Goal: Task Accomplishment & Management: Complete application form

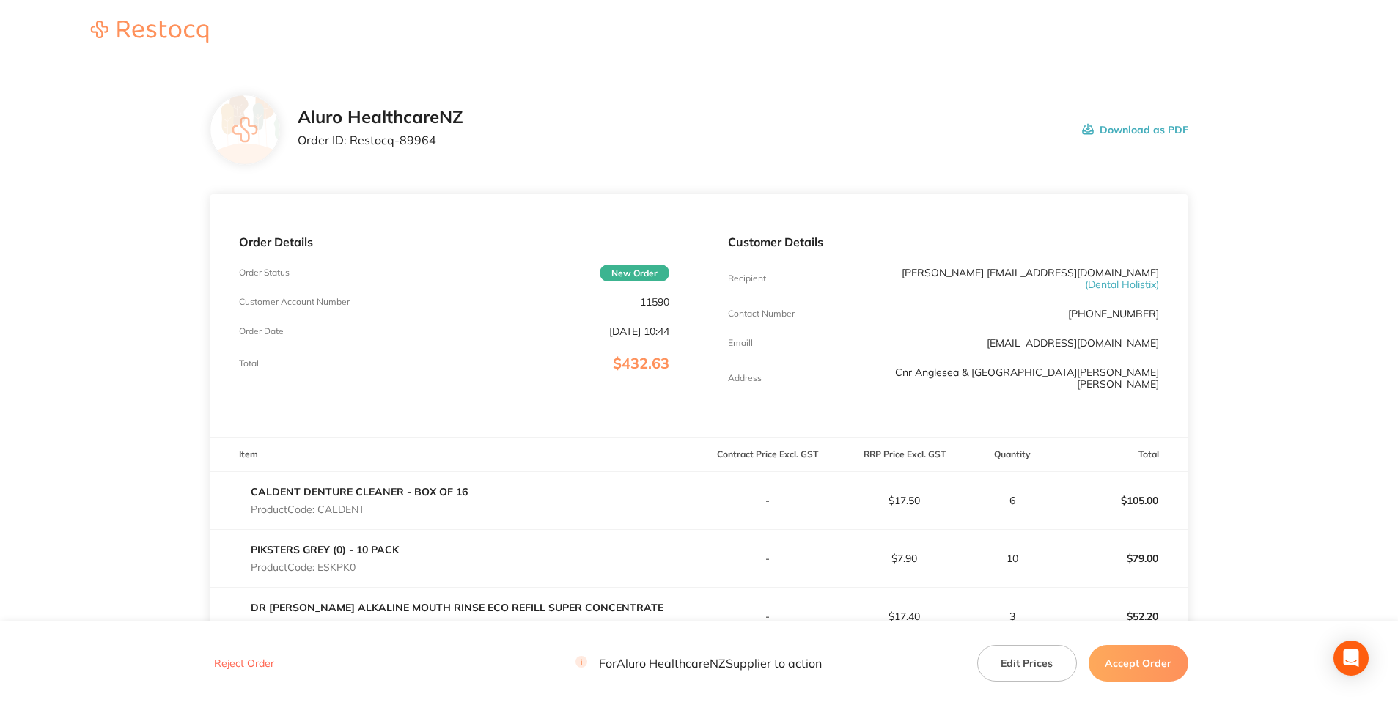
click at [451, 147] on div "Aluro HealthcareNZ Order ID: Restocq- 89964" at bounding box center [381, 129] width 166 height 45
drag, startPoint x: 429, startPoint y: 141, endPoint x: 458, endPoint y: 219, distance: 82.8
click at [352, 138] on p "Order ID: Restocq- 89964" at bounding box center [381, 139] width 166 height 13
copy p "Restocq- 89964"
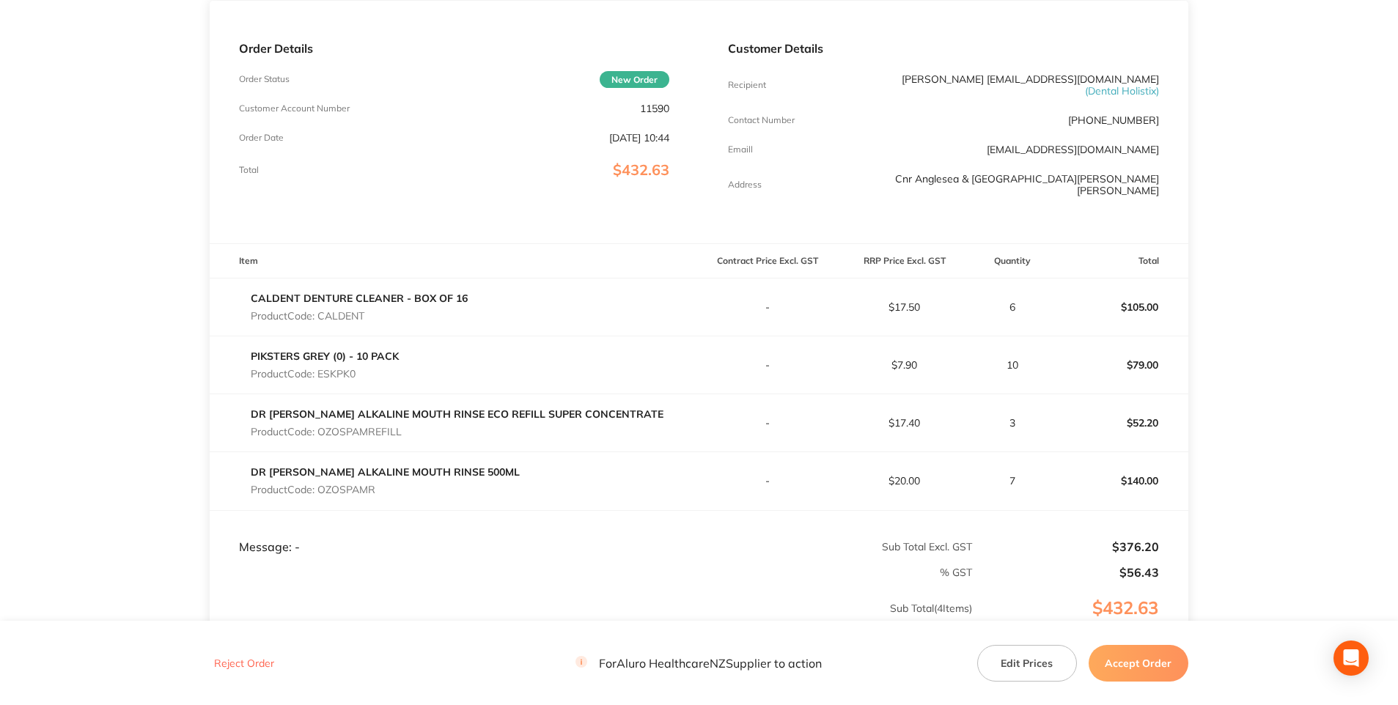
scroll to position [220, 0]
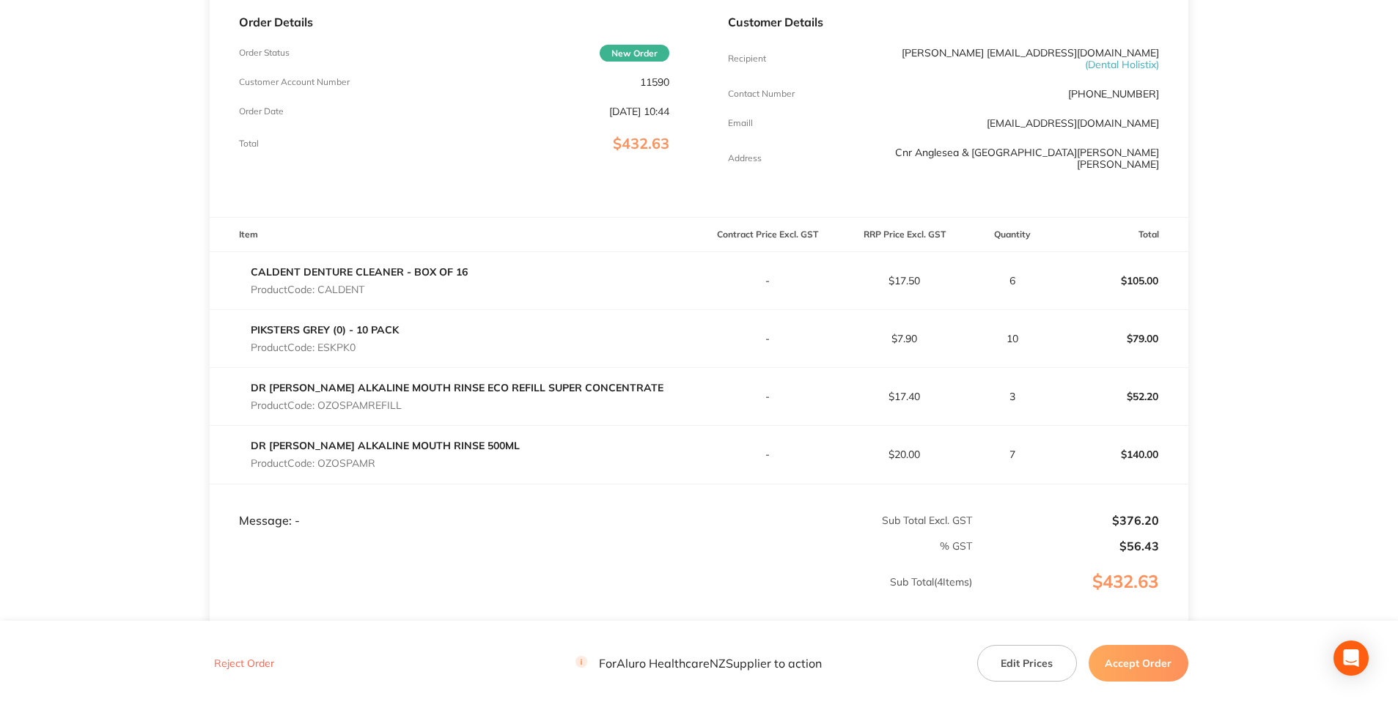
click at [347, 286] on p "Product Code: CALDENT" at bounding box center [359, 290] width 217 height 12
click at [347, 285] on p "Product Code: CALDENT" at bounding box center [359, 290] width 217 height 12
copy p "CALDENT"
click at [383, 350] on p "Product Code: ESKPK0" at bounding box center [325, 348] width 148 height 12
click at [358, 342] on p "Product Code: ESKPK0" at bounding box center [325, 348] width 148 height 12
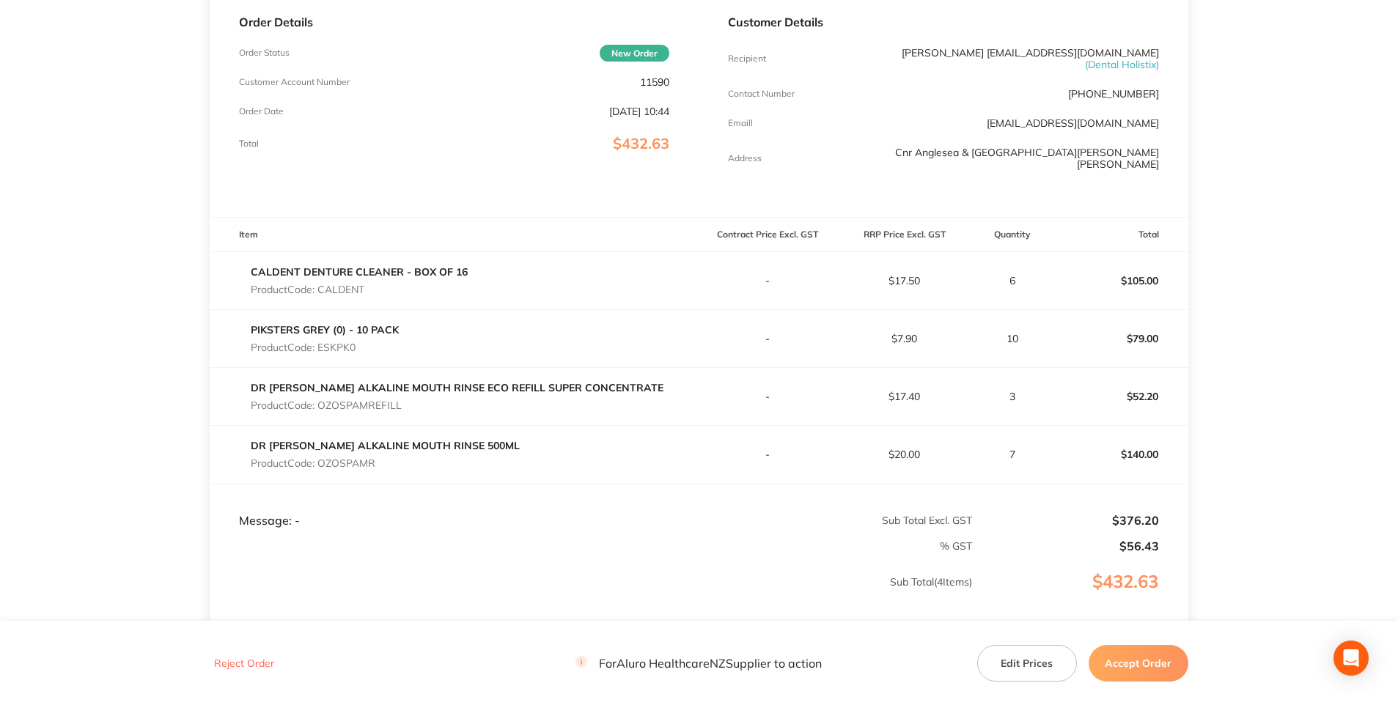
click at [356, 342] on p "Product Code: ESKPK0" at bounding box center [325, 348] width 148 height 12
click at [346, 347] on p "Product Code: ESKPK0" at bounding box center [325, 348] width 148 height 12
copy p "ESKPK0"
click at [386, 401] on p "Product Code: OZOSPAMREFILL" at bounding box center [457, 405] width 413 height 12
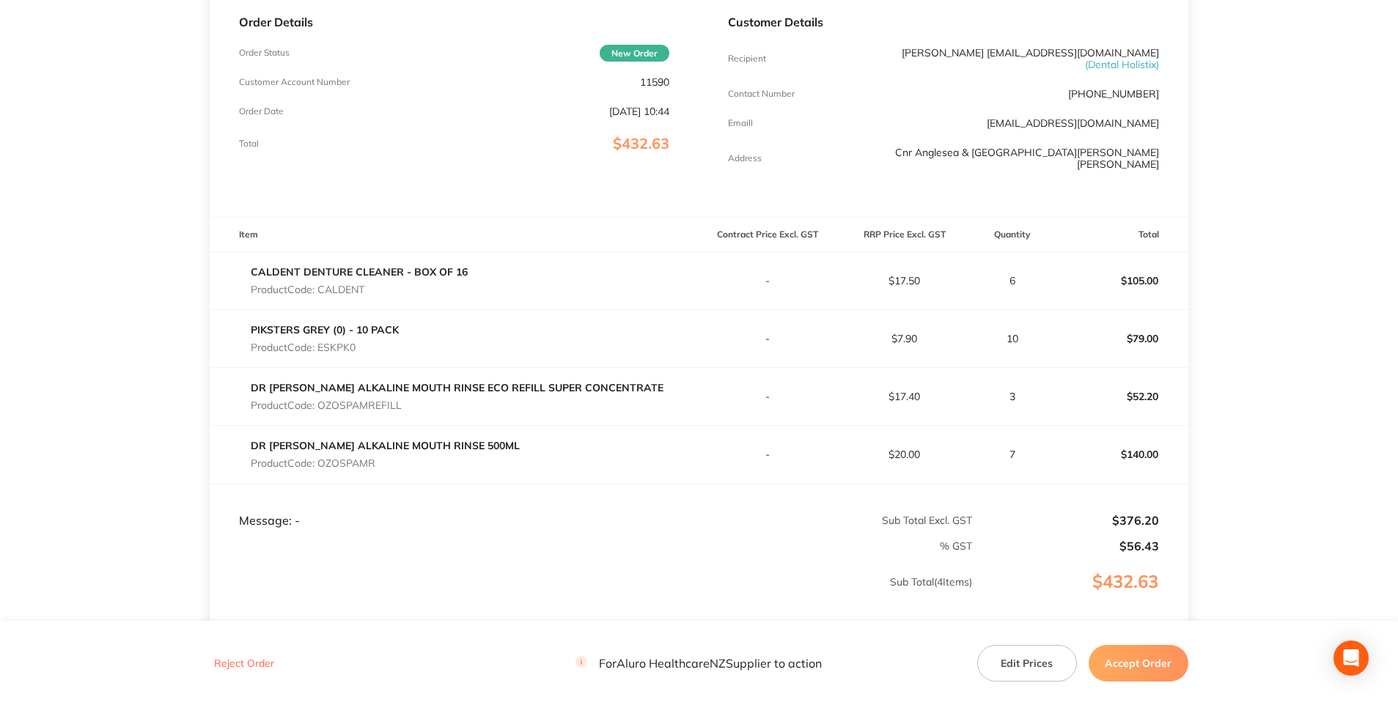
click at [386, 400] on p "Product Code: OZOSPAMREFILL" at bounding box center [457, 405] width 413 height 12
copy p "OZOSPAMREFILL"
click at [363, 463] on p "Product Code: OZOSPAMR" at bounding box center [385, 463] width 269 height 12
click at [363, 462] on p "Product Code: OZOSPAMR" at bounding box center [385, 463] width 269 height 12
copy p "OZOSPAMR"
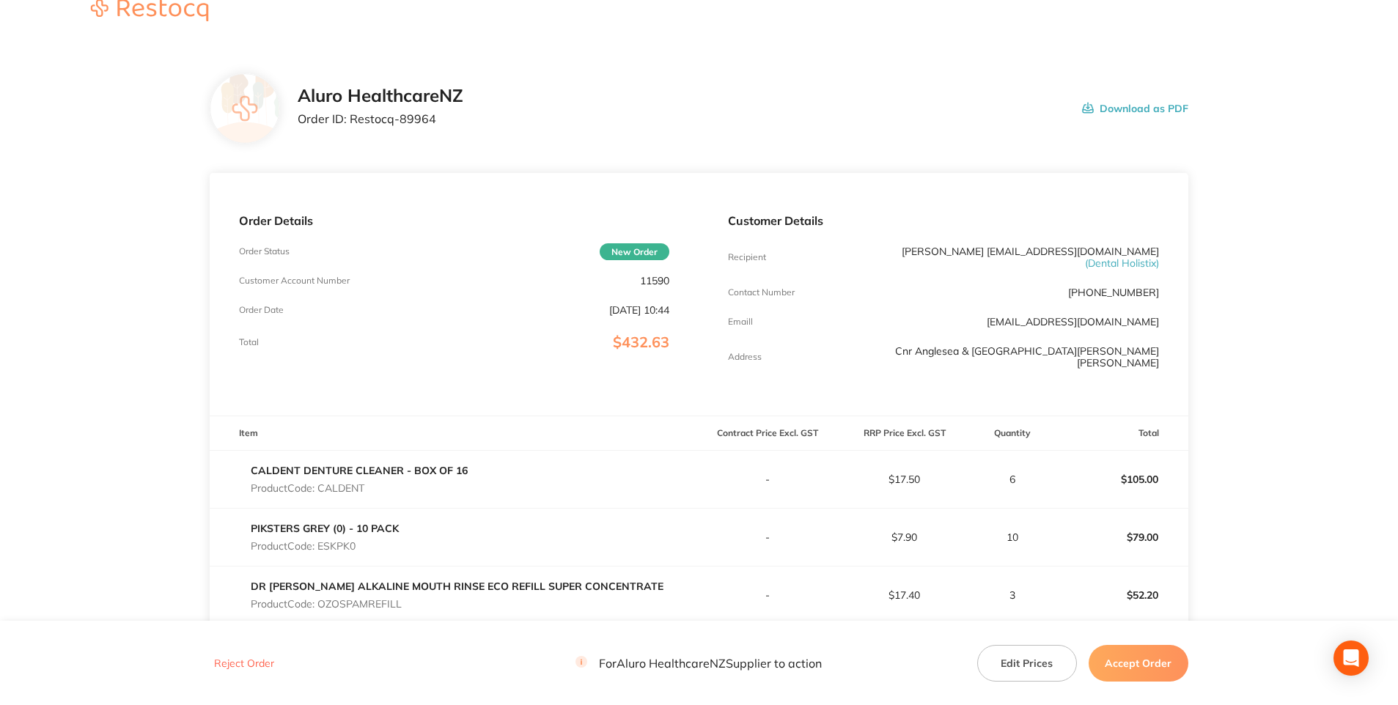
scroll to position [0, 0]
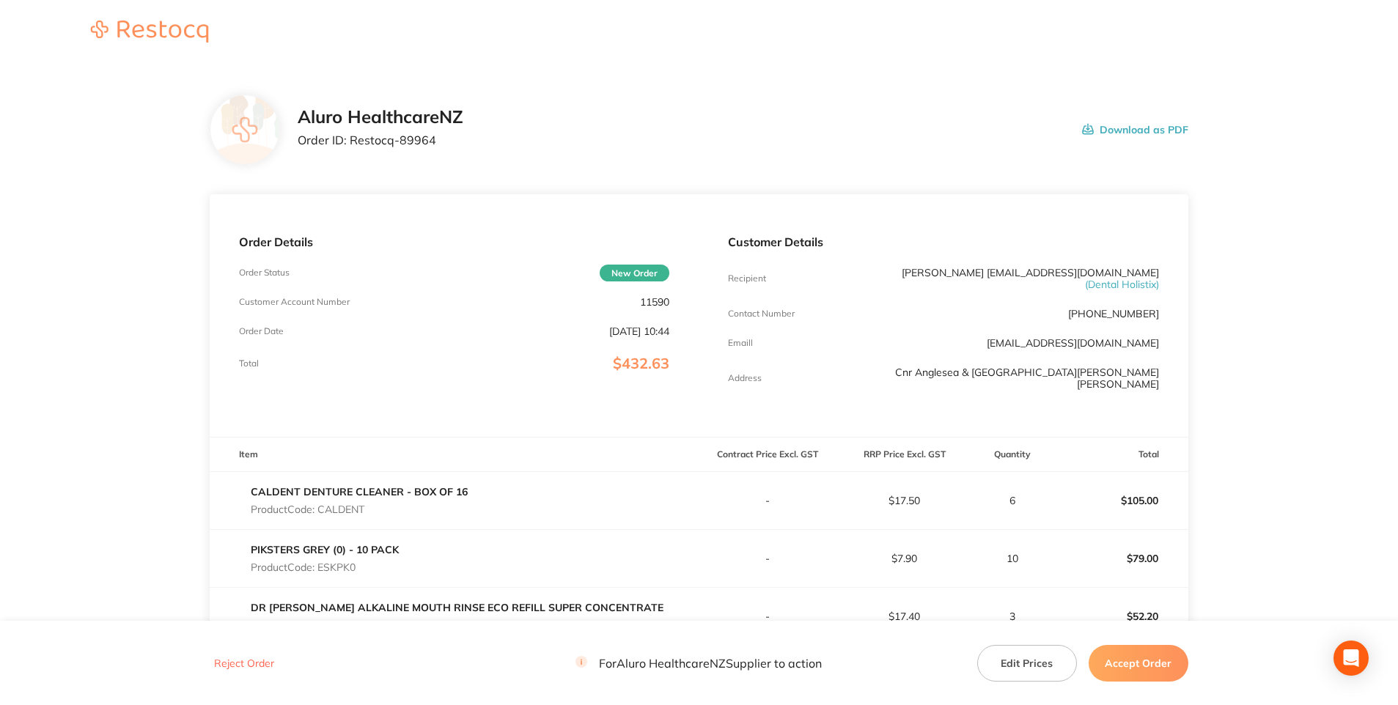
drag, startPoint x: 437, startPoint y: 155, endPoint x: 451, endPoint y: 145, distance: 17.5
click at [440, 152] on div "Aluro HealthcareNZ Order ID: Restocq- 89964 Download as PDF" at bounding box center [699, 130] width 978 height 70
drag, startPoint x: 432, startPoint y: 136, endPoint x: 347, endPoint y: 139, distance: 85.1
click at [350, 139] on p "Order ID: Restocq- 89964" at bounding box center [381, 139] width 166 height 13
copy p "Restocq- 89964"
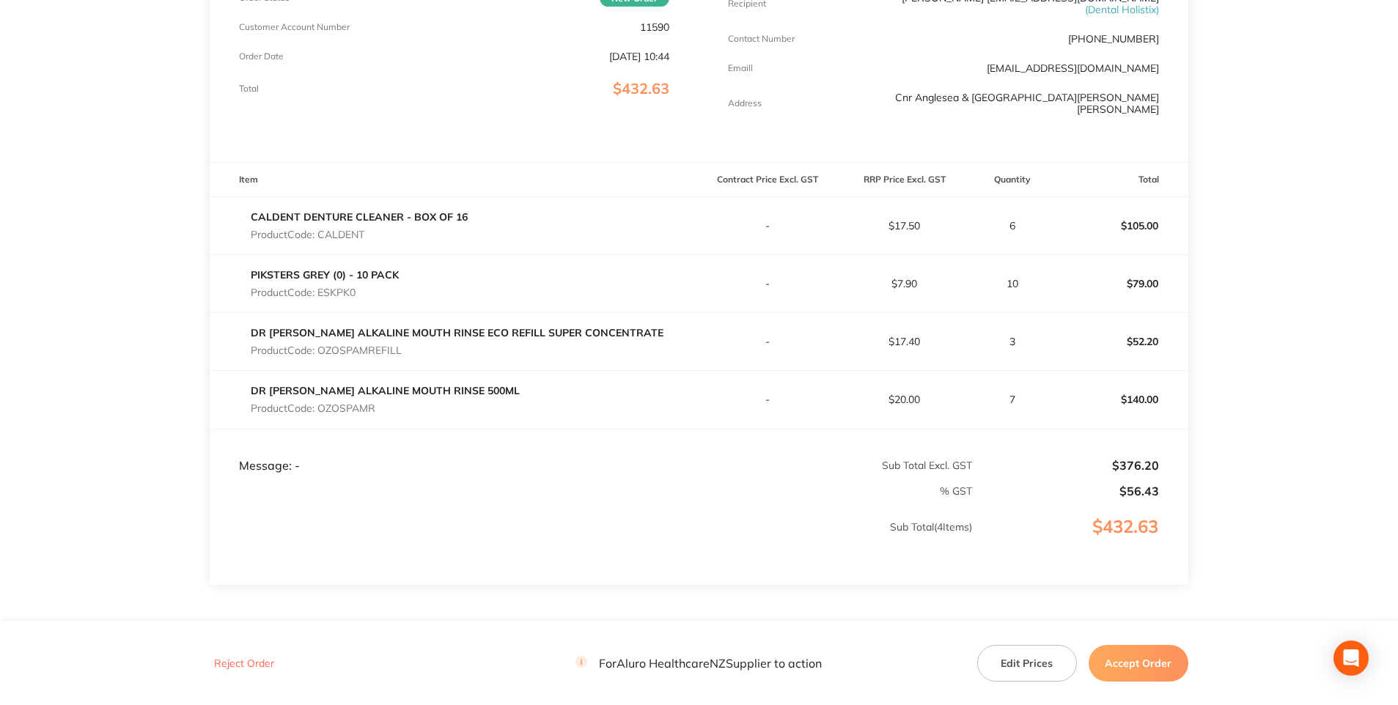
scroll to position [356, 0]
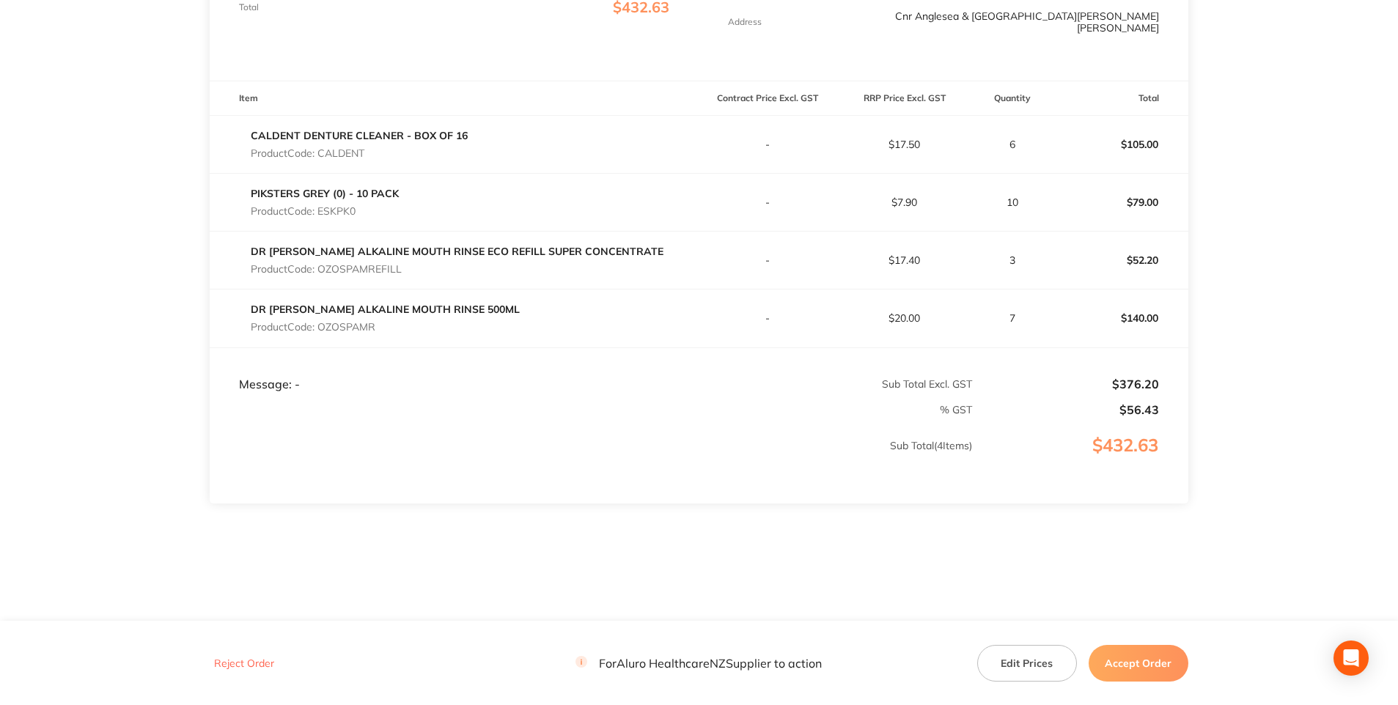
click at [1136, 661] on button "Accept Order" at bounding box center [1138, 662] width 100 height 37
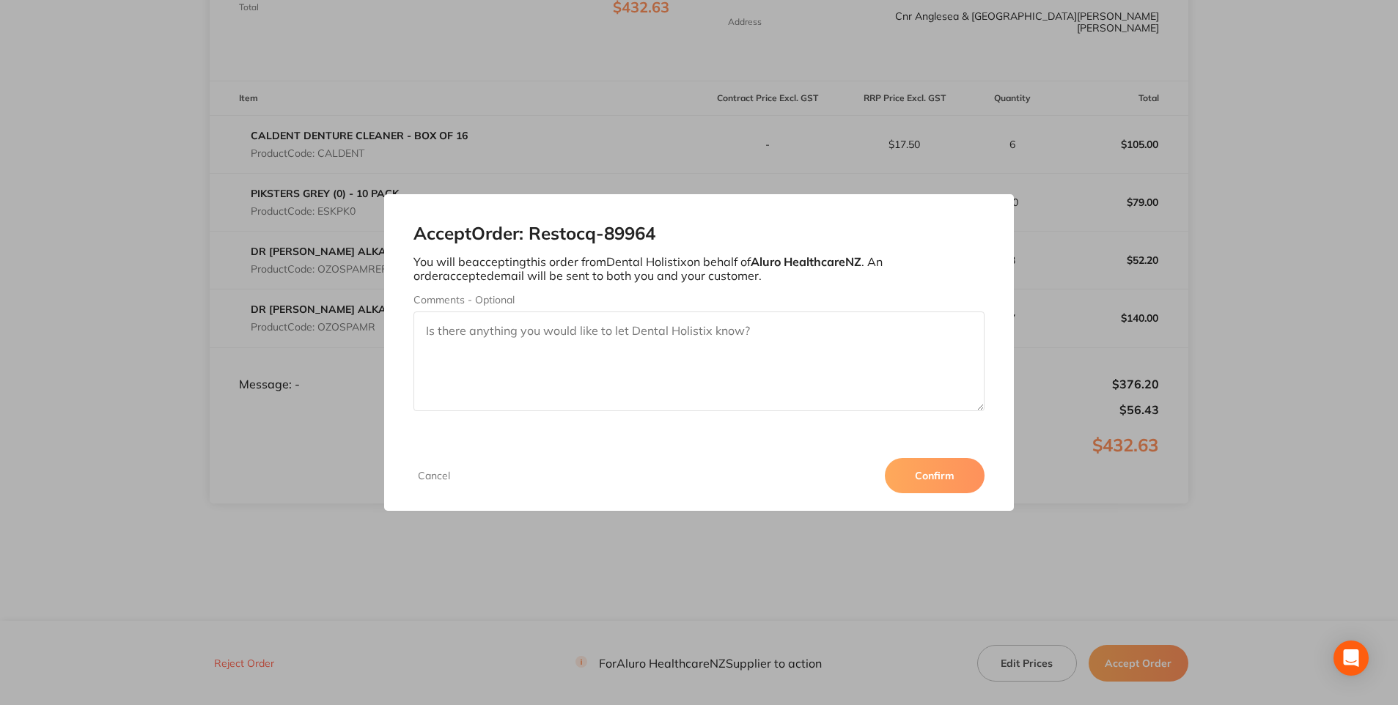
click at [473, 336] on textarea "Comments - Optional" at bounding box center [698, 361] width 570 height 100
type textarea "119951601"
click at [953, 484] on button "Confirm" at bounding box center [935, 475] width 100 height 35
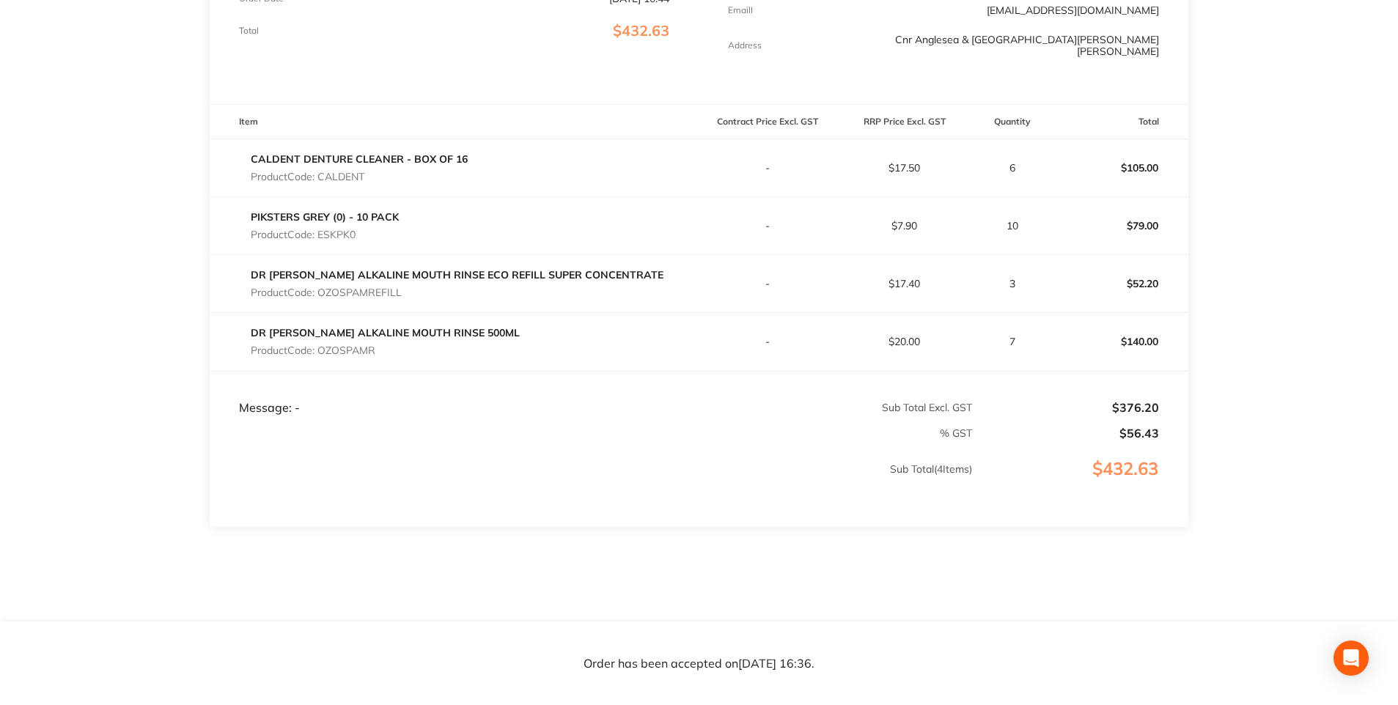
scroll to position [0, 0]
